Goal: Information Seeking & Learning: Learn about a topic

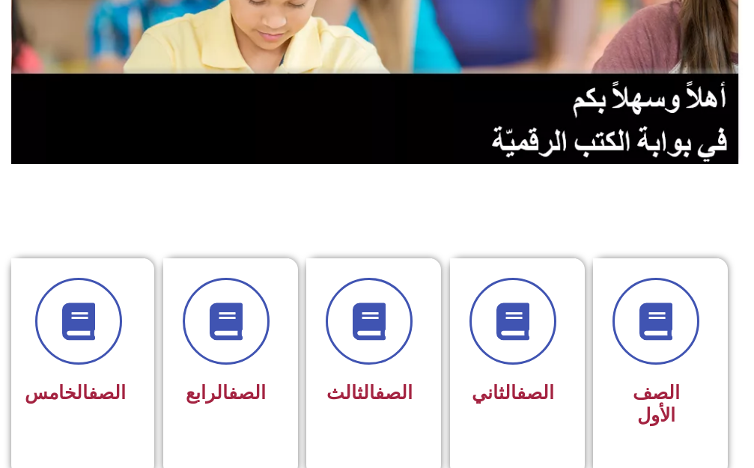
scroll to position [225, 0]
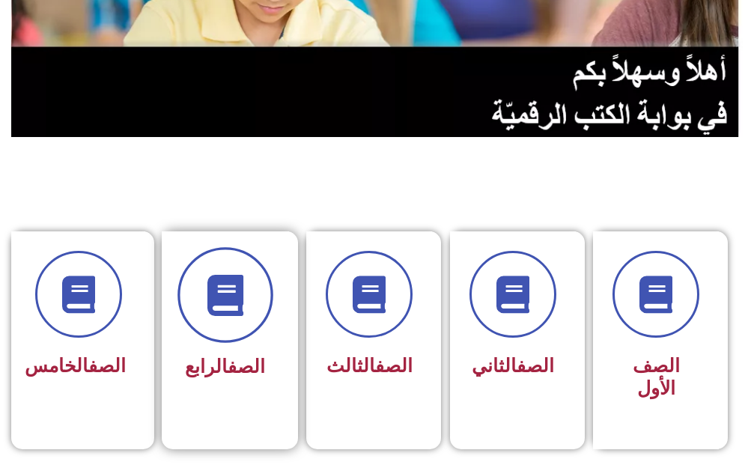
click at [213, 290] on icon at bounding box center [224, 294] width 41 height 41
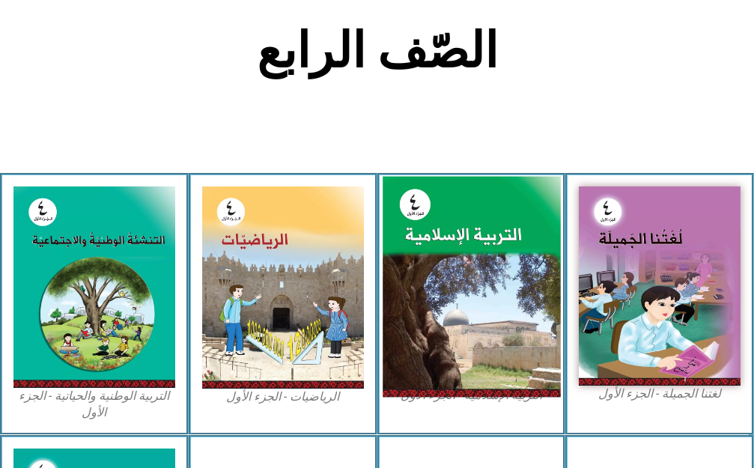
scroll to position [374, 0]
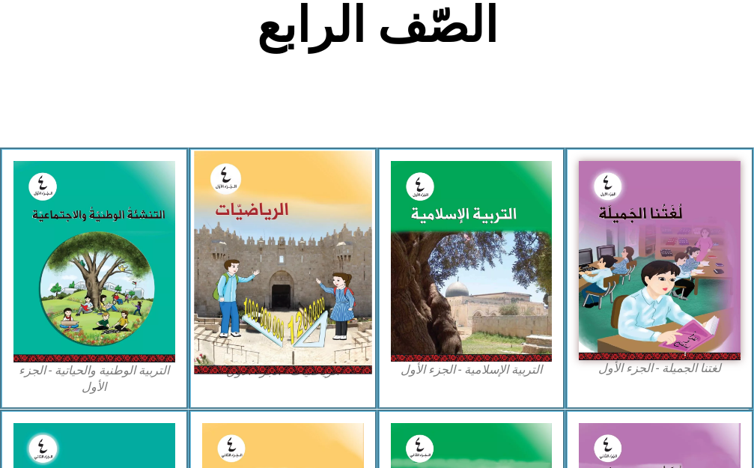
click at [272, 219] on img at bounding box center [282, 261] width 177 height 223
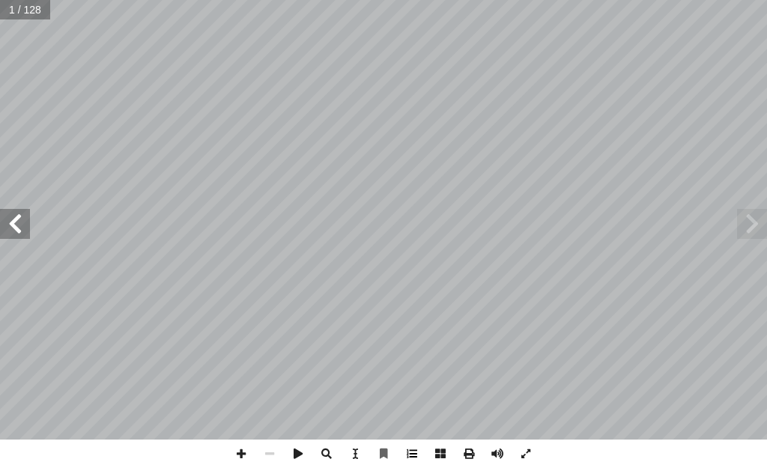
click at [415, 457] on span at bounding box center [412, 453] width 28 height 28
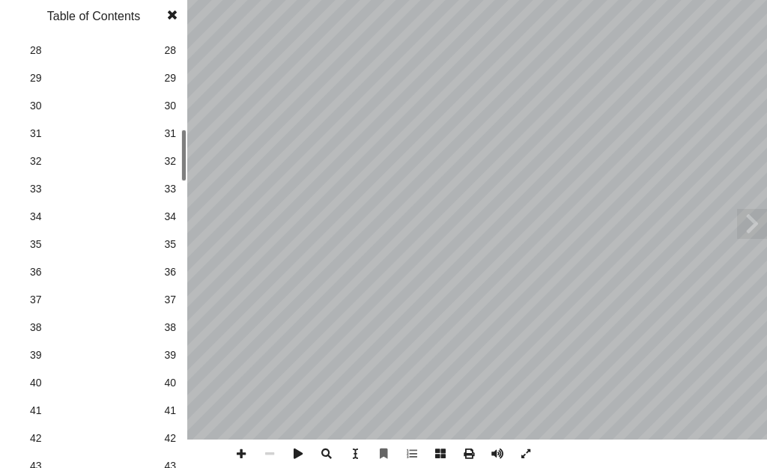
click at [160, 332] on link "38 38" at bounding box center [91, 328] width 168 height 28
click at [171, 12] on span at bounding box center [172, 15] width 27 height 30
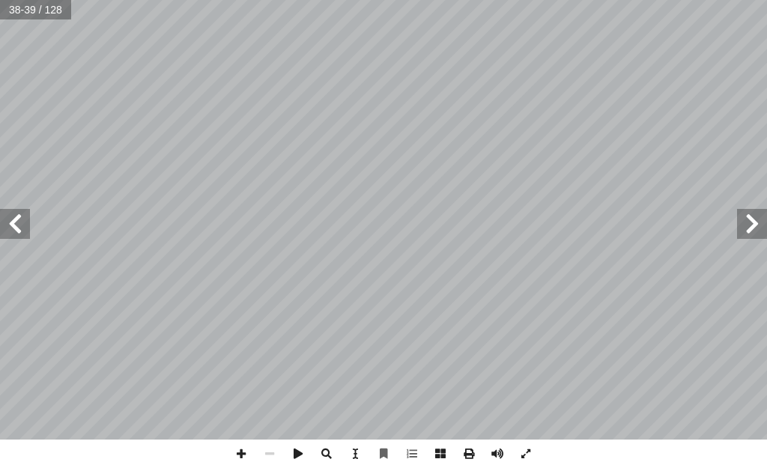
click at [18, 226] on span at bounding box center [15, 224] width 30 height 30
click at [16, 217] on span at bounding box center [15, 224] width 30 height 30
click at [12, 216] on span at bounding box center [15, 224] width 30 height 30
click at [528, 449] on span at bounding box center [525, 453] width 28 height 28
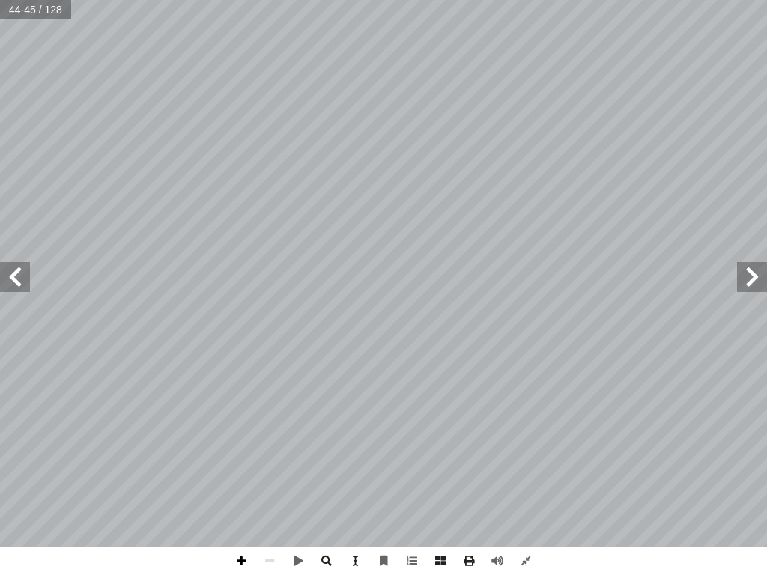
click at [240, 467] on span at bounding box center [241, 561] width 28 height 28
click at [766, 467] on div "4 ٠ ُ رس َّ الد 6 راجعة ُ م ُ جابة إ ا ال َ تكون ِ ل في ب ِ ناس ُ د الم َ د َ ا…" at bounding box center [383, 287] width 767 height 575
